Goal: Navigation & Orientation: Find specific page/section

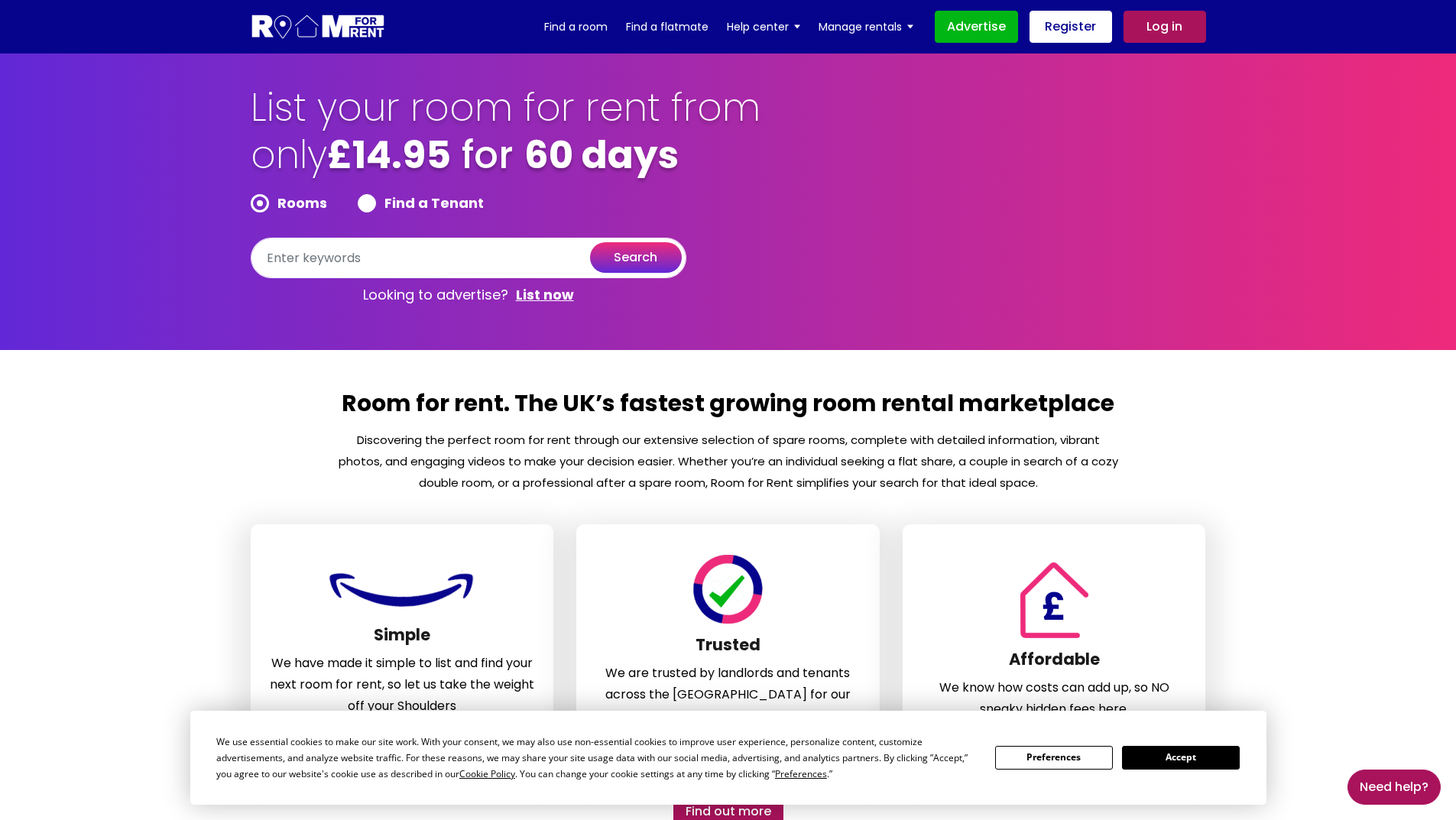
click at [1178, 764] on button "Accept" at bounding box center [1181, 757] width 118 height 24
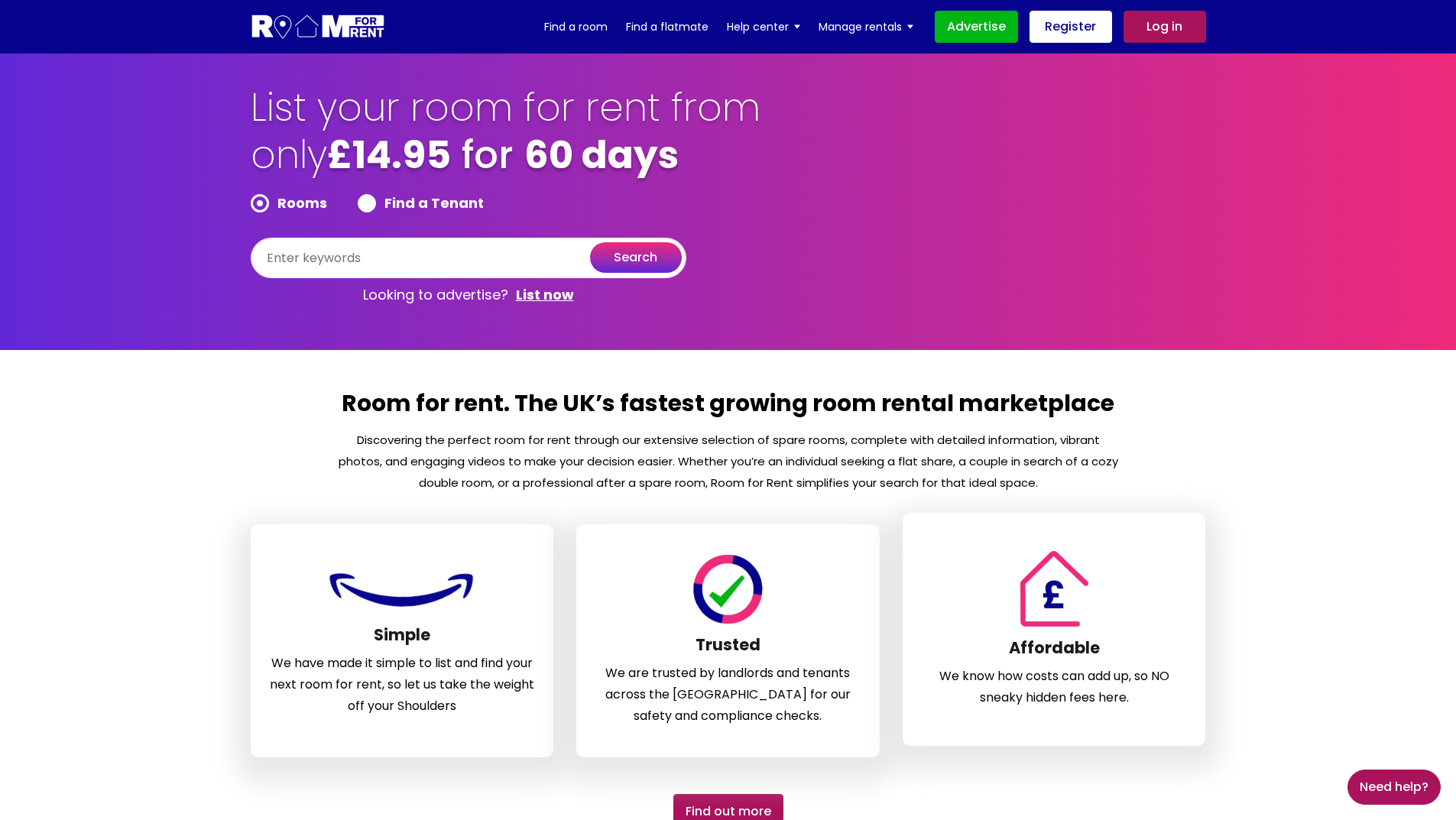
click at [1176, 745] on div "Affordable We know how costs can add up, so NO sneaky hidden fees here." at bounding box center [1054, 630] width 303 height 233
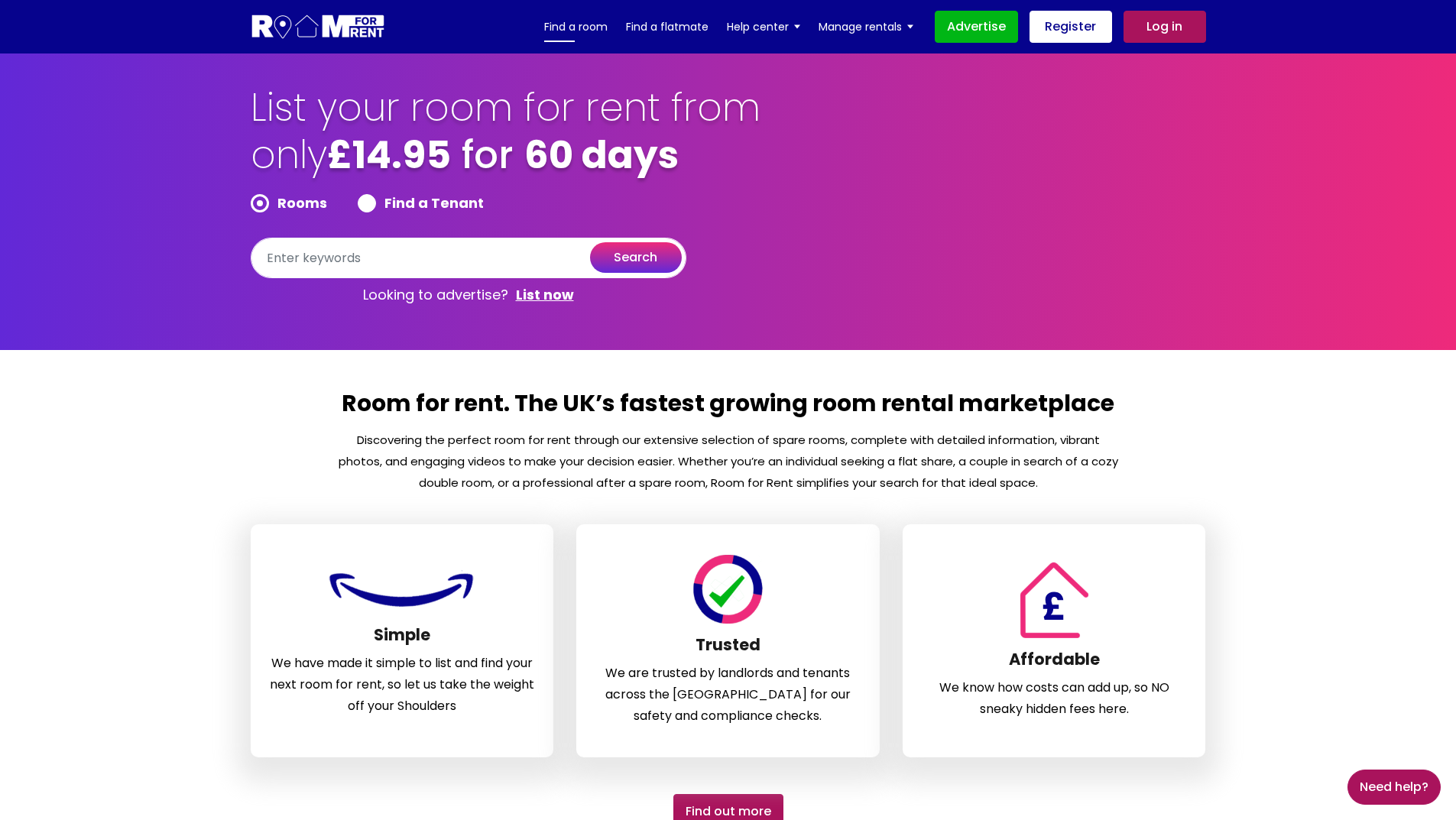
click at [573, 27] on link "Find a room" at bounding box center [576, 27] width 63 height 23
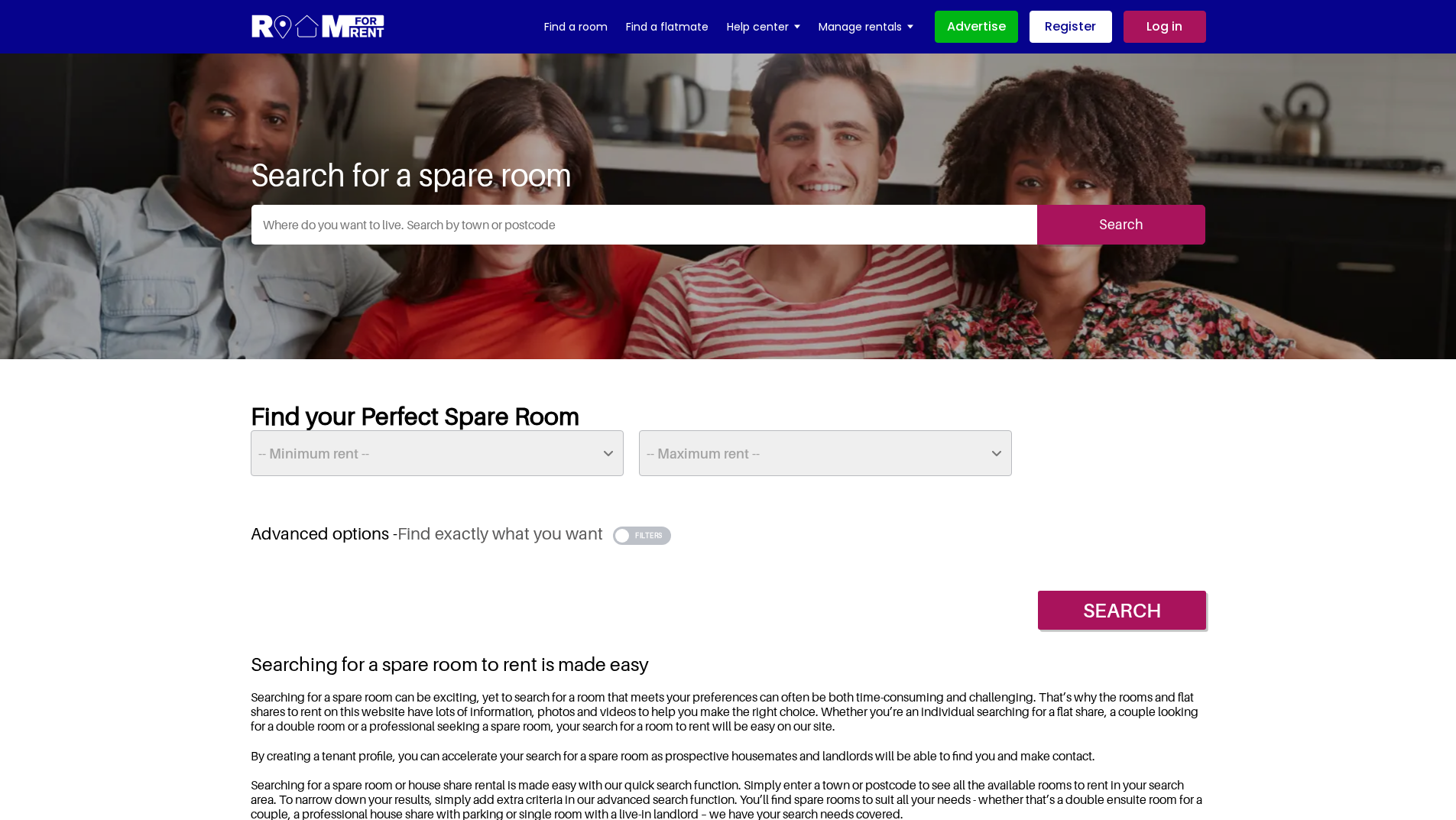
click at [378, 230] on input "text" at bounding box center [644, 225] width 786 height 40
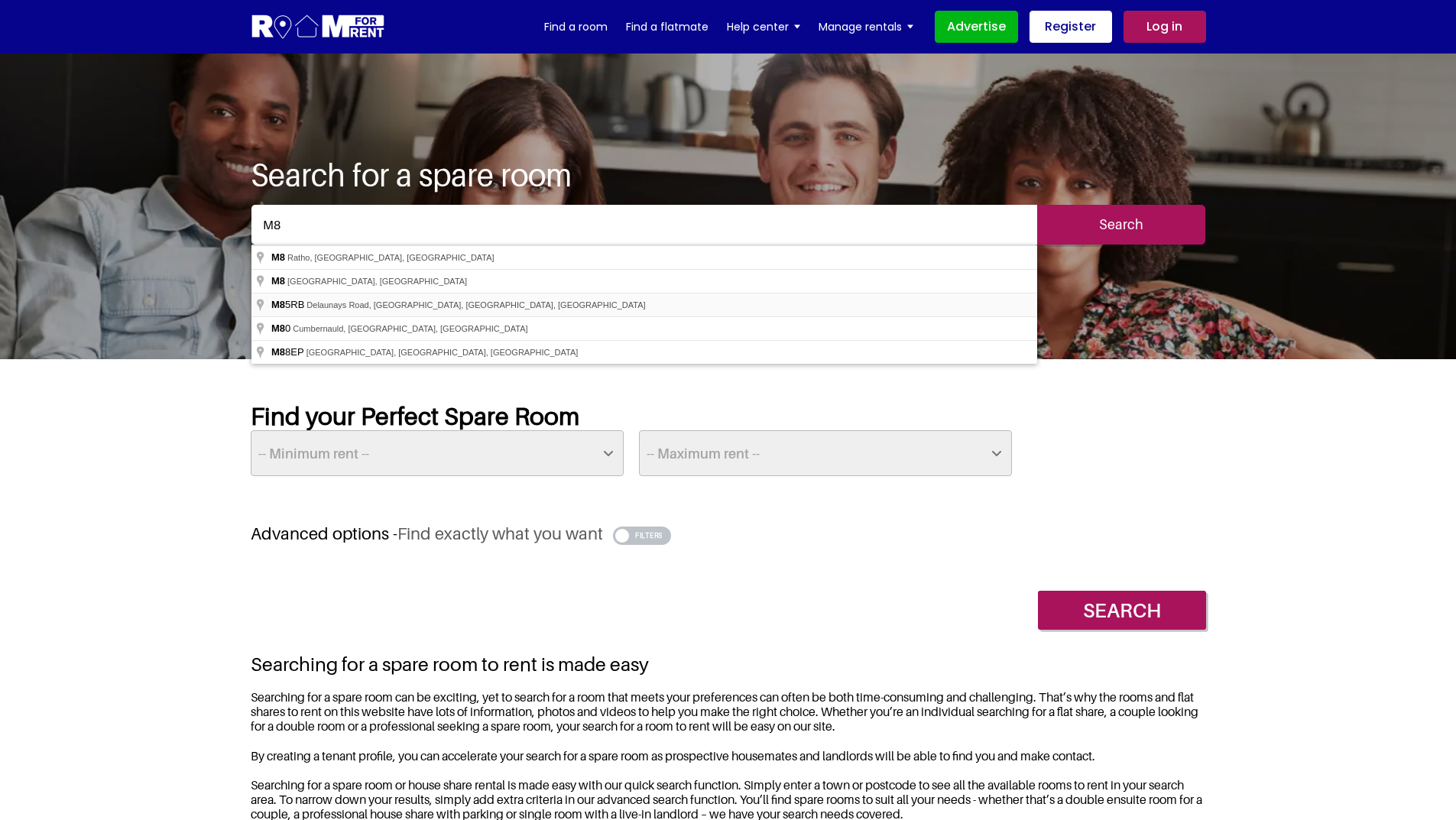
type input "Delaunays Road, Crumpsall, Manchester M8 5RB, UK"
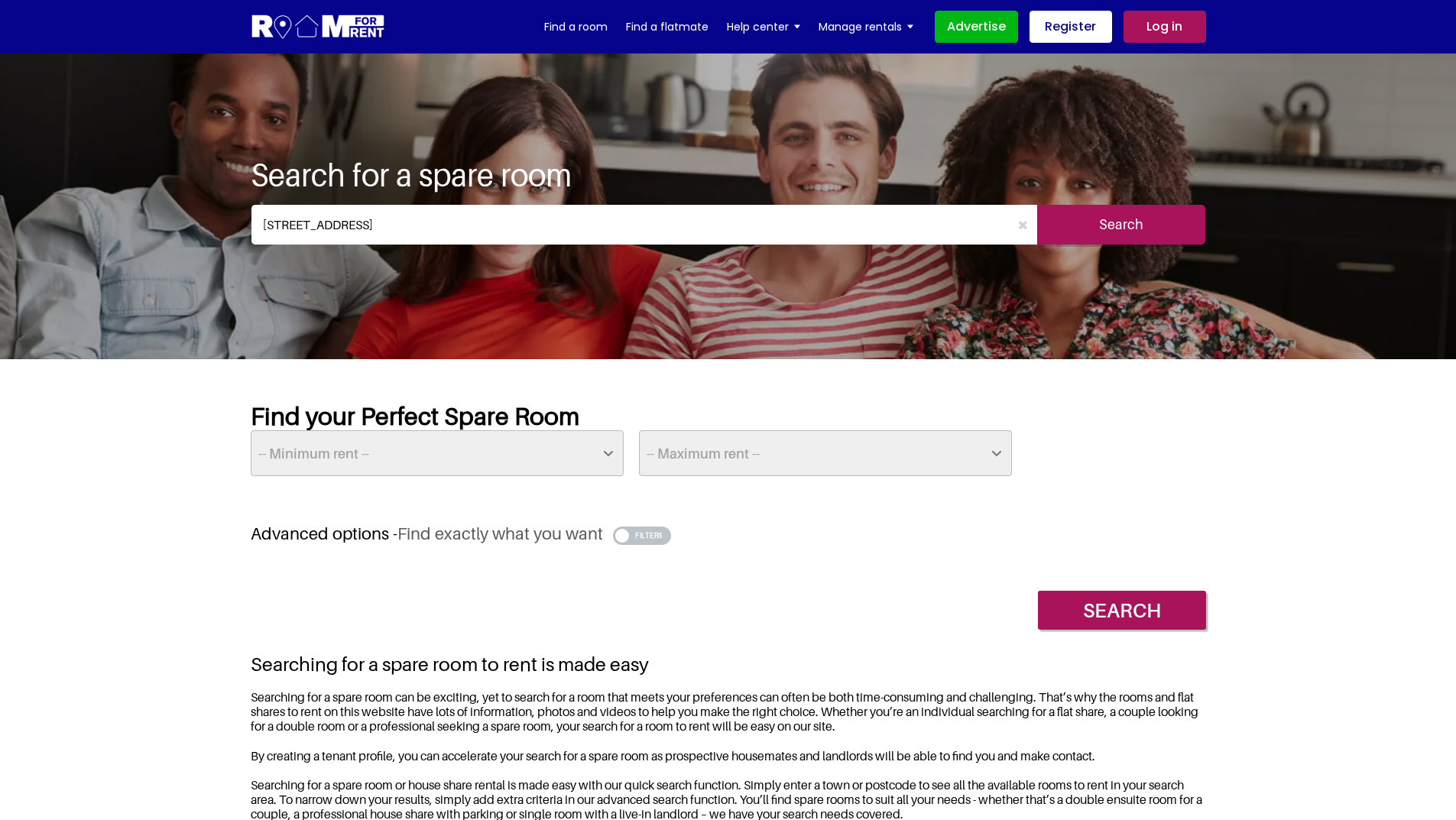
click at [1111, 220] on input "Search" at bounding box center [1121, 225] width 168 height 40
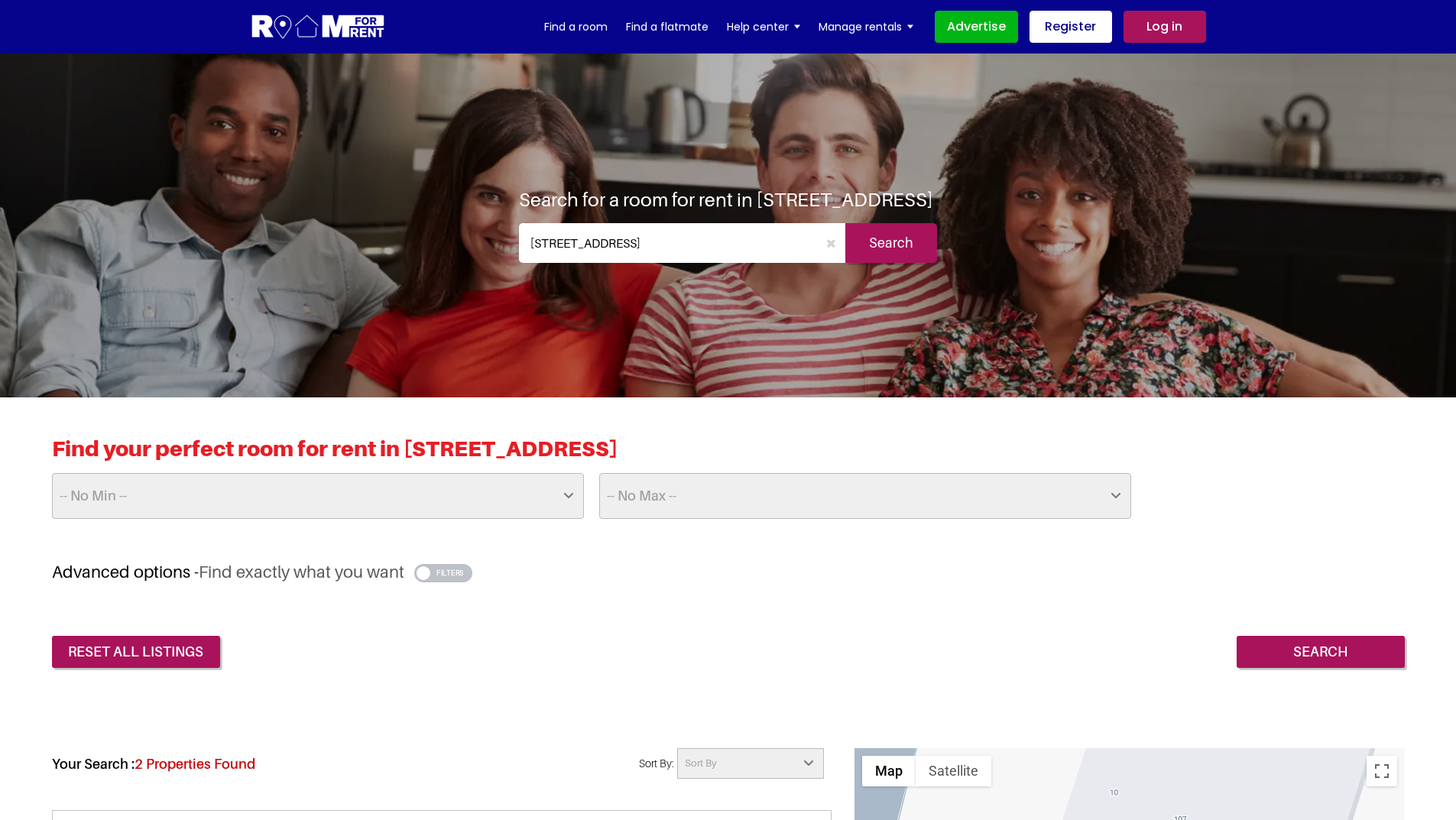
click at [623, 256] on input "Delaunays Road, Crumpsall, Manchester M8 5RB, UK" at bounding box center [668, 243] width 299 height 40
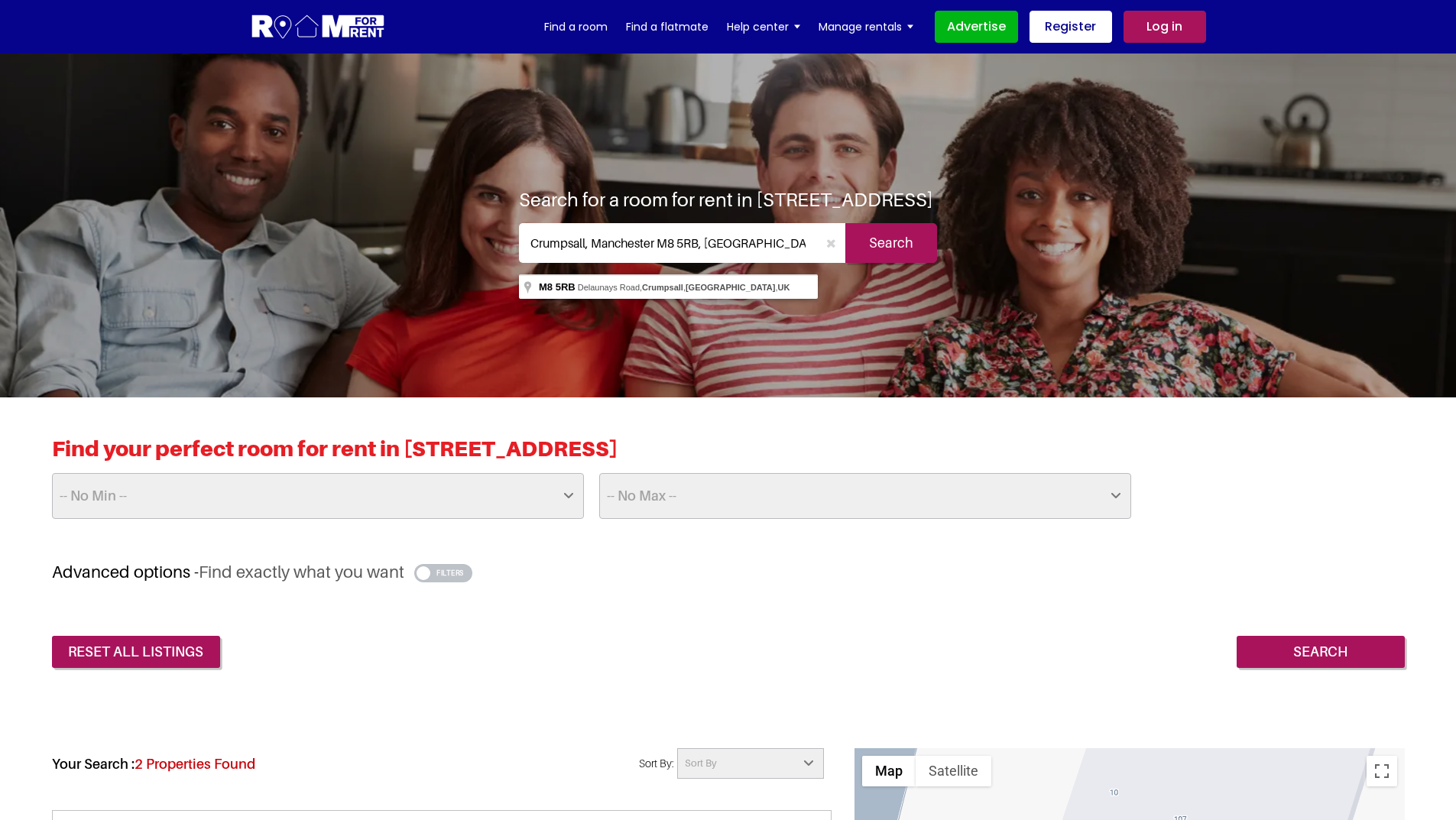
click at [591, 255] on input "Crumpsall, Manchester M8 5RB, UK" at bounding box center [668, 243] width 299 height 40
click at [682, 256] on input "Manchester M8 5RB, UK" at bounding box center [668, 243] width 299 height 40
type input "Manchester M8 5RB"
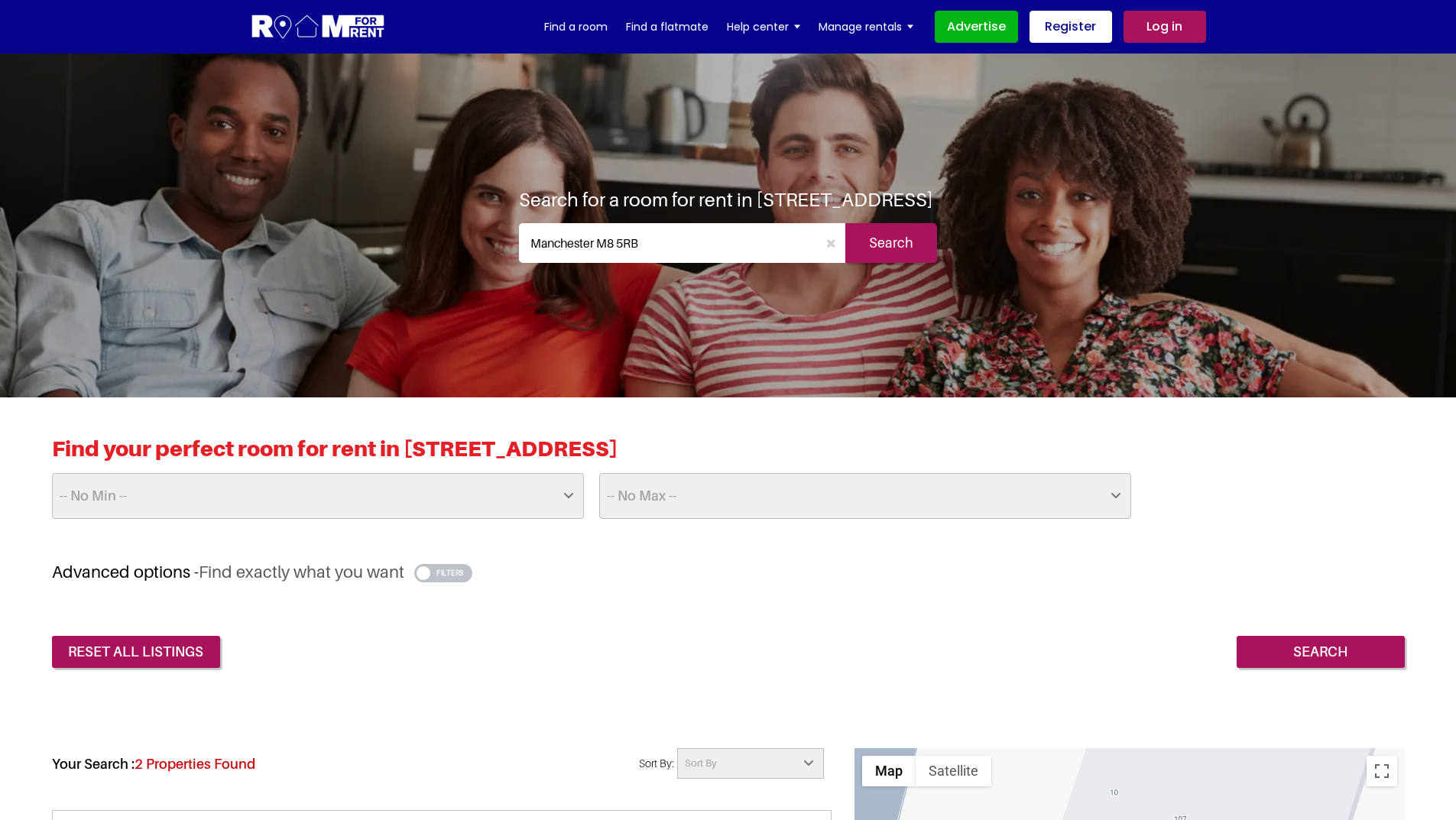
click at [911, 253] on input "Search" at bounding box center [891, 243] width 92 height 40
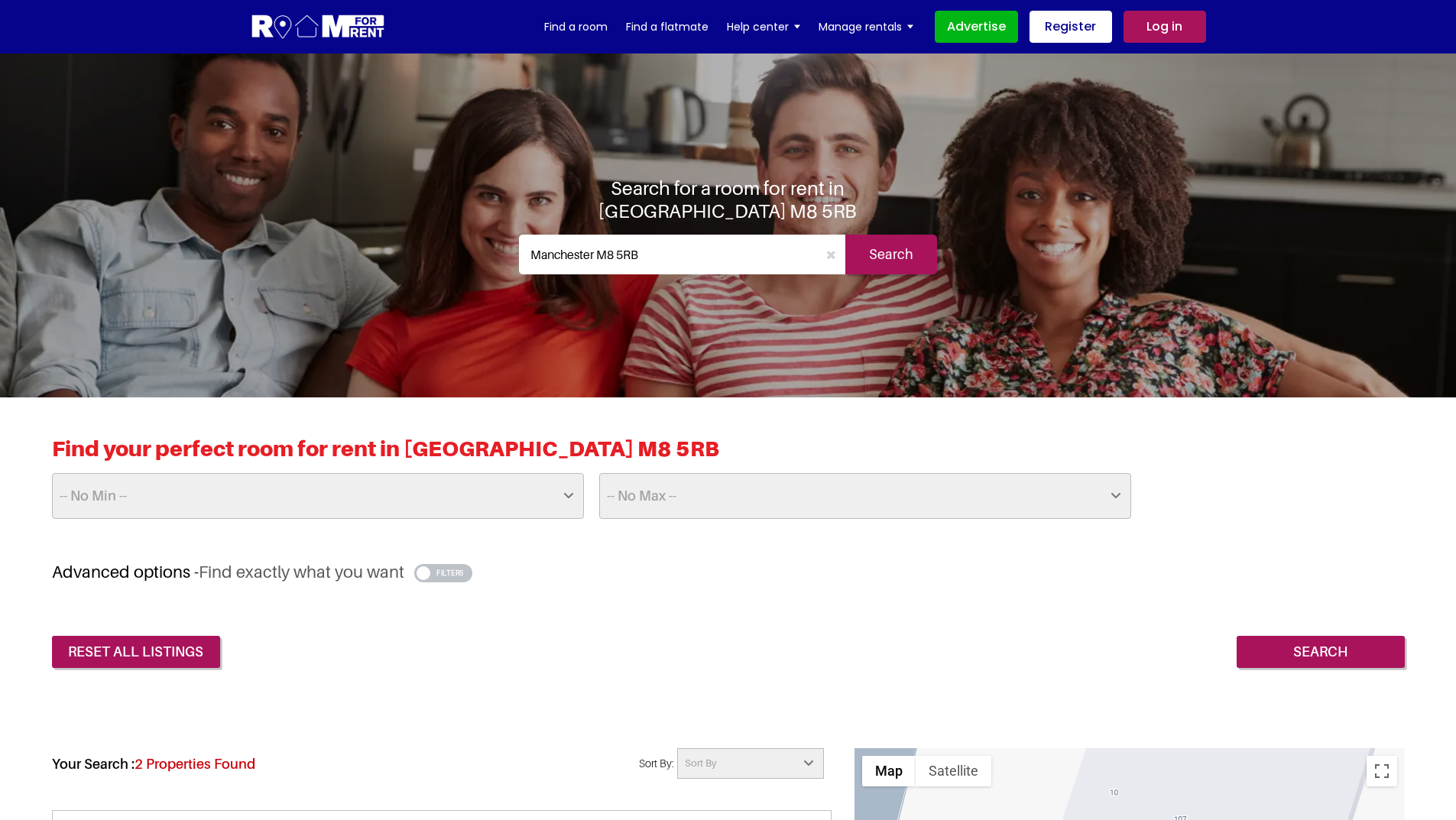
click at [642, 244] on input "Manchester M8 5RB" at bounding box center [668, 254] width 299 height 40
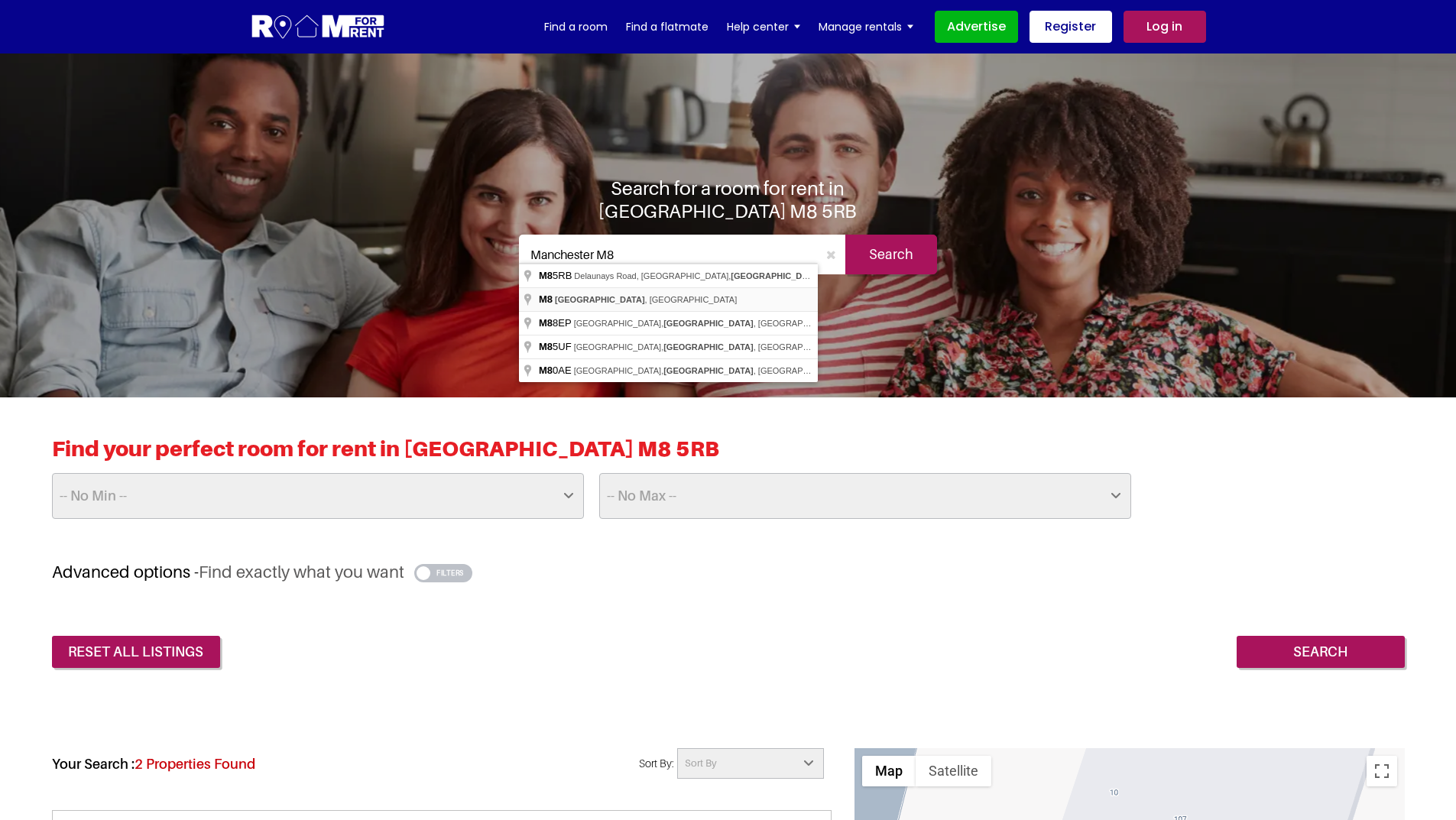
type input "Manchester M8, UK"
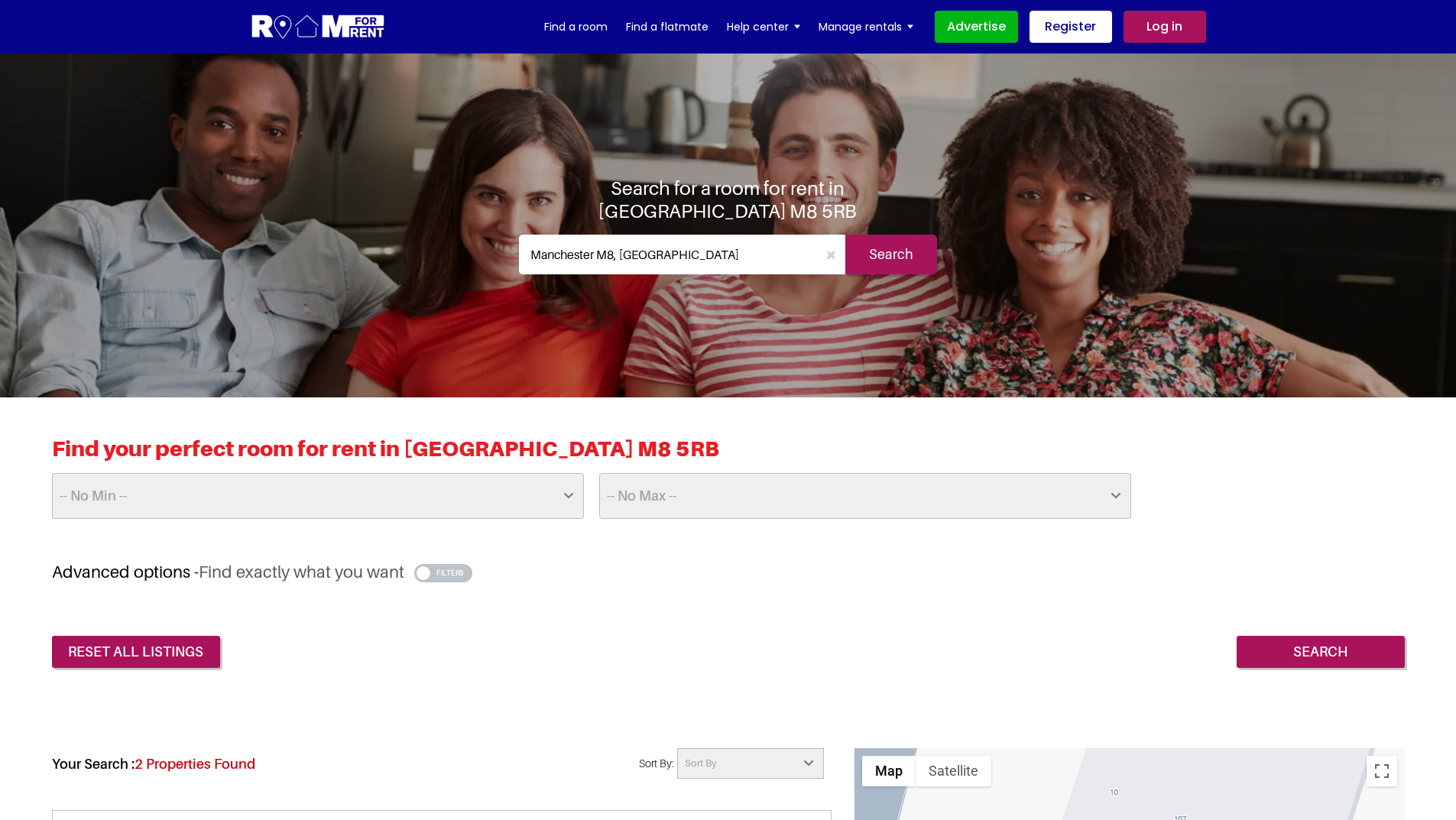
click at [884, 251] on input "Search" at bounding box center [891, 254] width 92 height 40
